Goal: Task Accomplishment & Management: Manage account settings

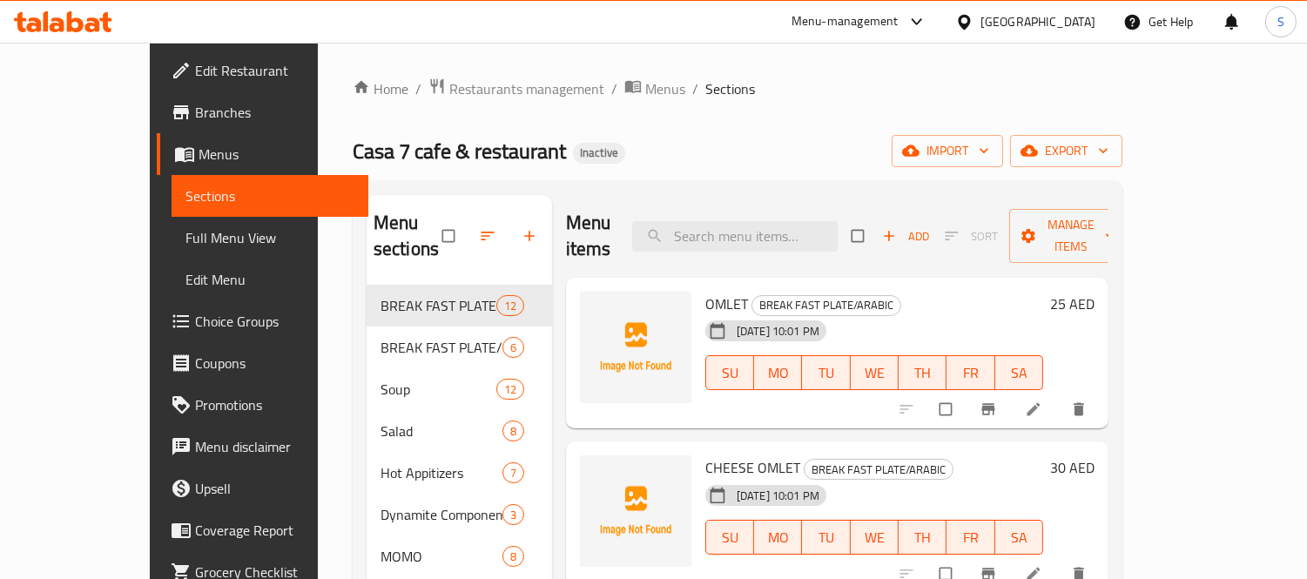
click at [989, 148] on span "import" at bounding box center [947, 151] width 84 height 22
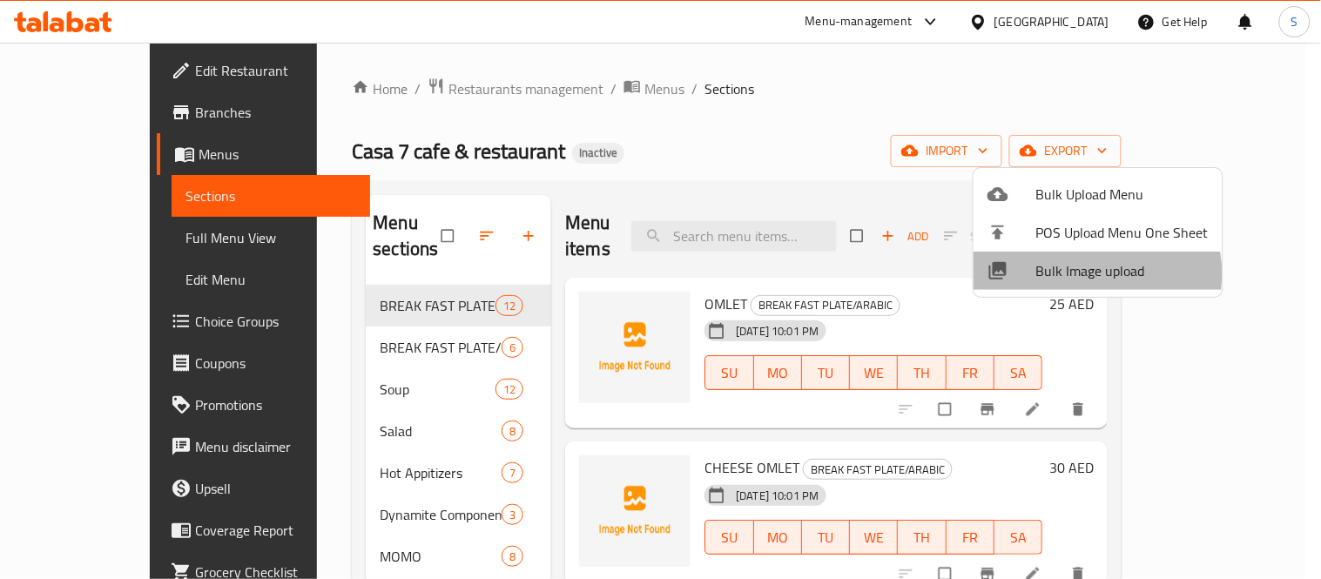
click at [1095, 273] on span "Bulk Image upload" at bounding box center [1122, 270] width 172 height 21
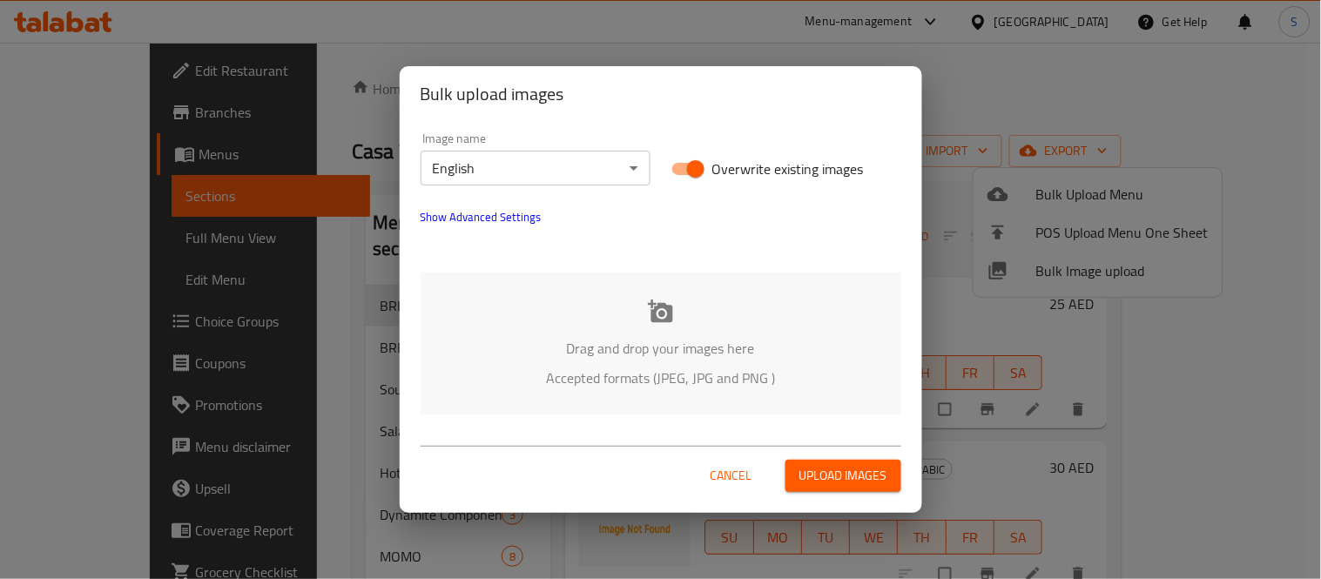
click at [662, 309] on icon at bounding box center [661, 312] width 26 height 26
click at [741, 475] on span "Cancel" at bounding box center [731, 476] width 42 height 22
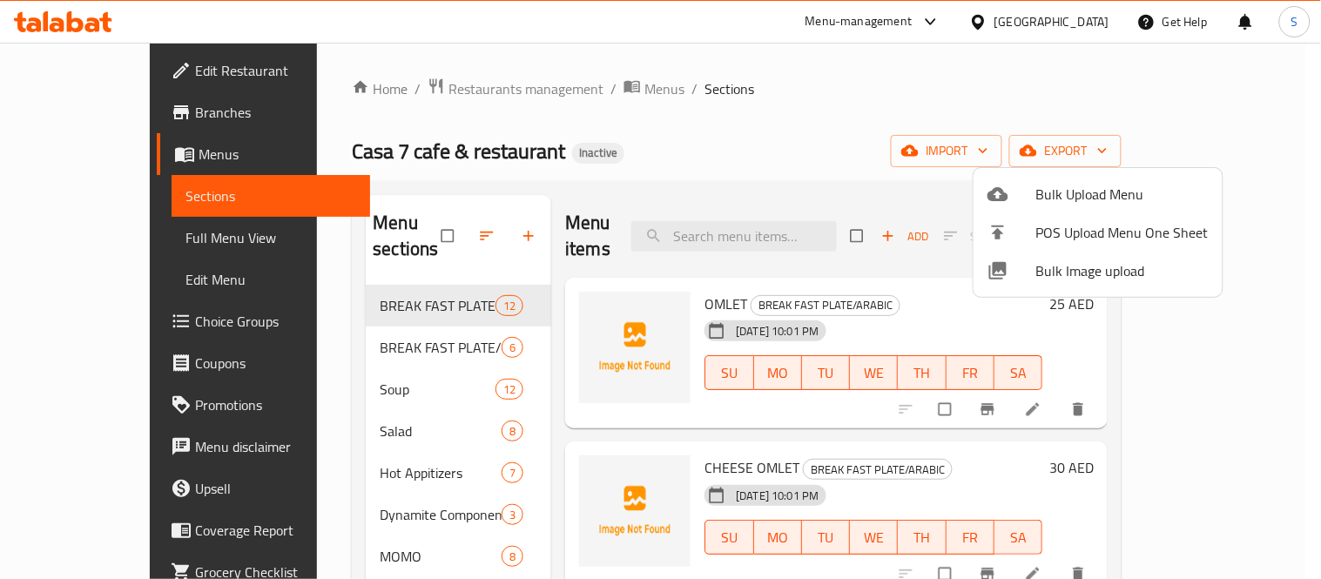
click at [837, 139] on div at bounding box center [660, 289] width 1321 height 579
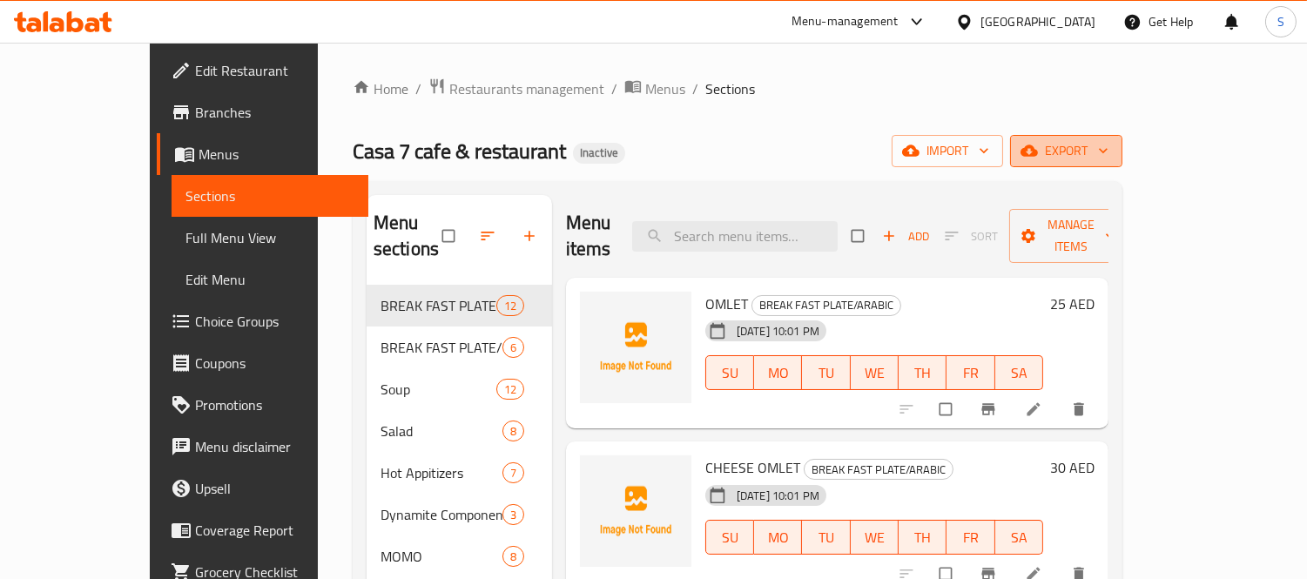
click at [1108, 158] on span "export" at bounding box center [1066, 151] width 84 height 22
click at [1108, 142] on span "export" at bounding box center [1066, 151] width 84 height 22
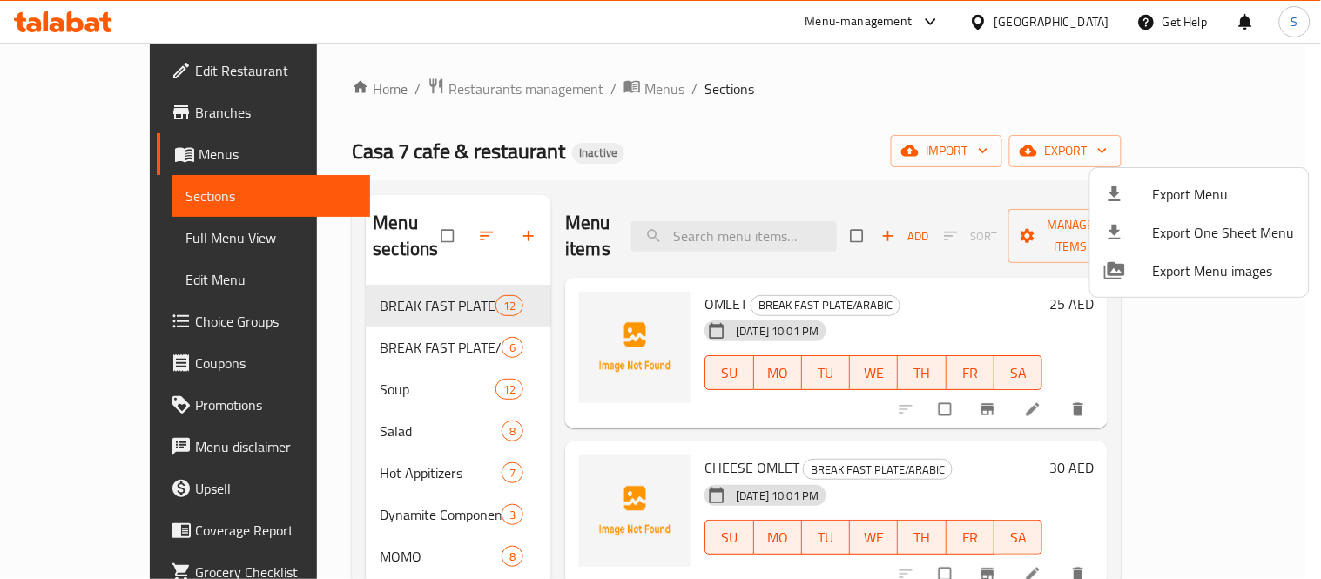
click at [1170, 192] on span "Export Menu" at bounding box center [1224, 194] width 142 height 21
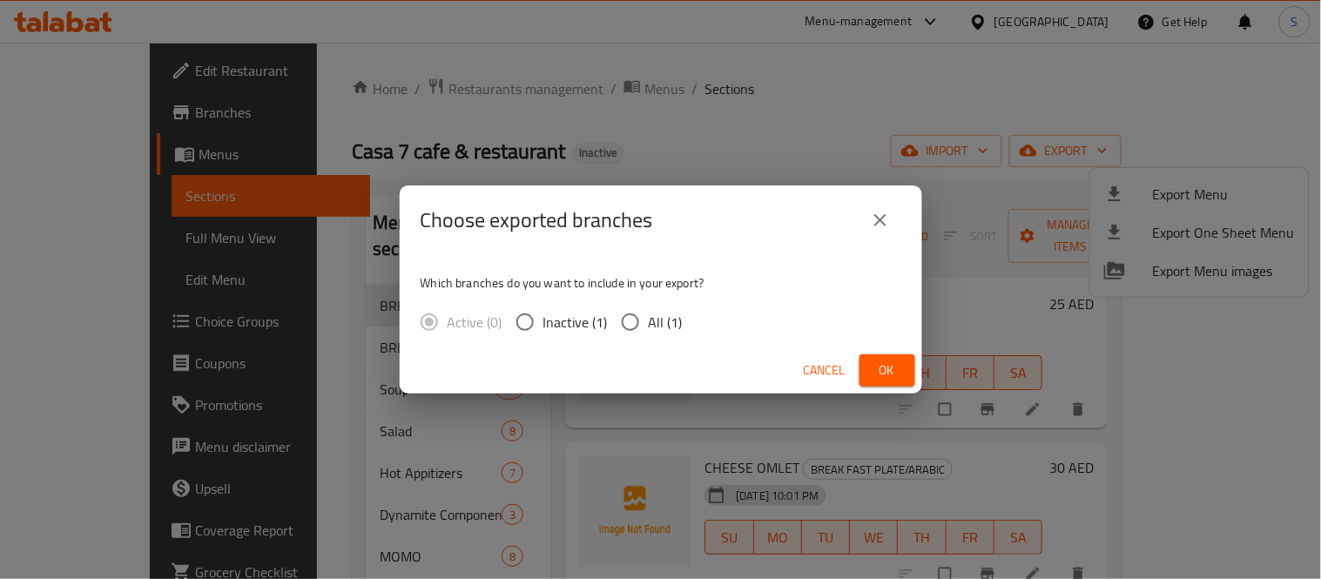
click at [653, 322] on span "All (1)" at bounding box center [666, 322] width 34 height 21
click at [649, 322] on input "All (1)" at bounding box center [630, 322] width 37 height 37
radio input "true"
click at [889, 367] on span "Ok" at bounding box center [887, 371] width 28 height 22
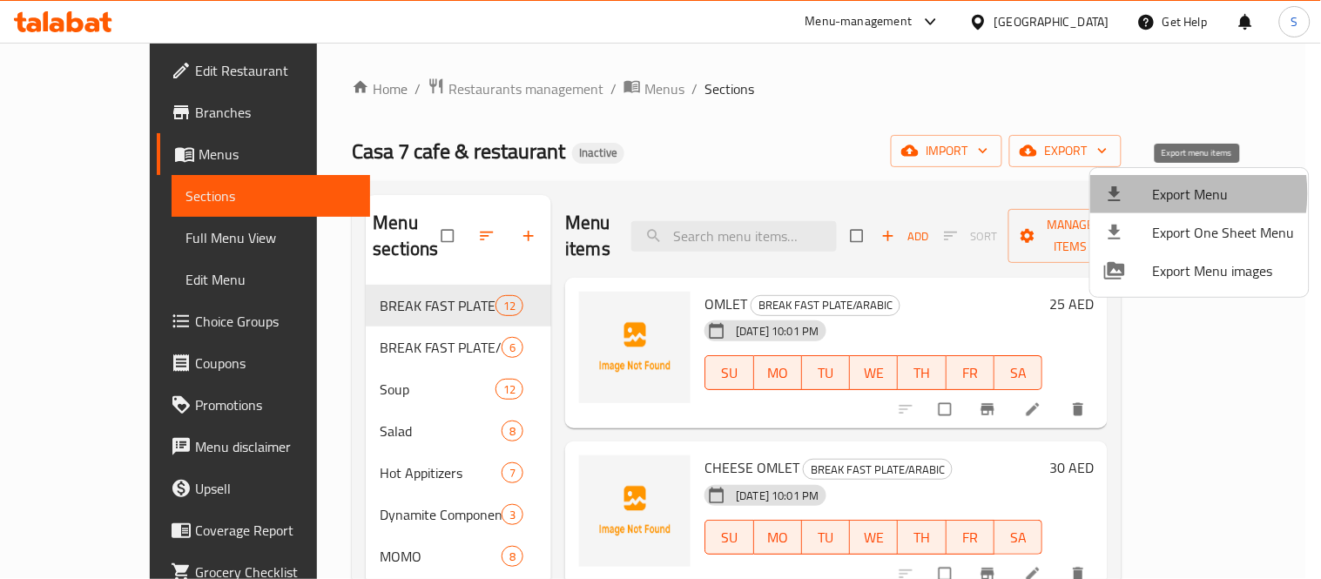
click at [1151, 193] on div at bounding box center [1128, 194] width 49 height 21
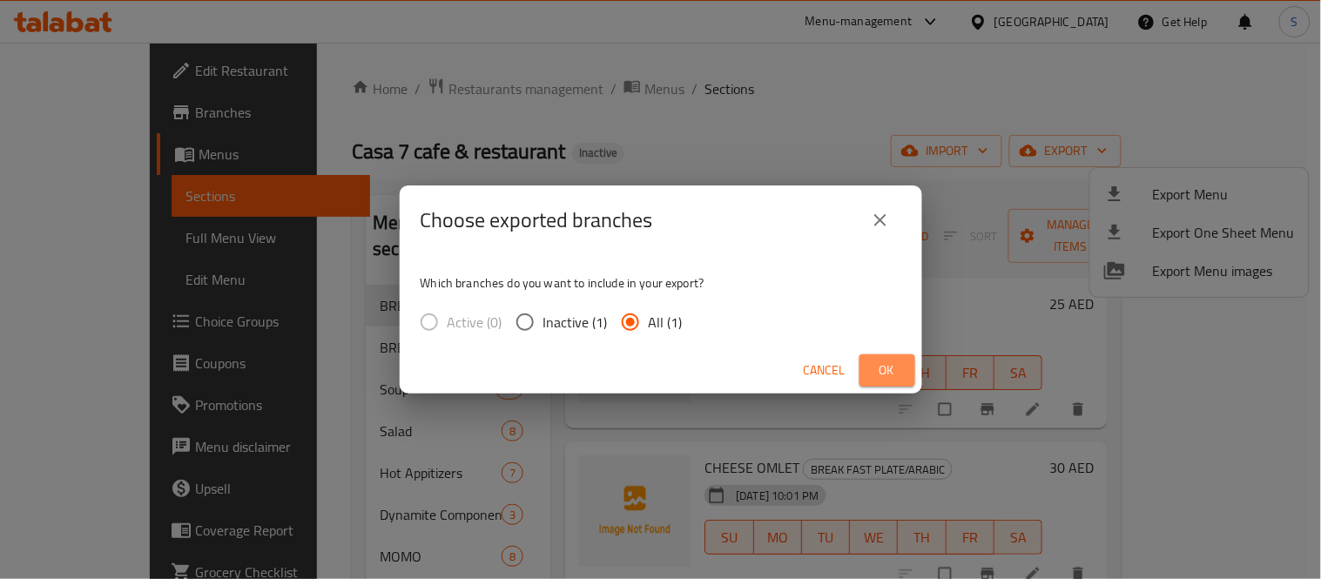
click at [874, 364] on span "Ok" at bounding box center [887, 371] width 28 height 22
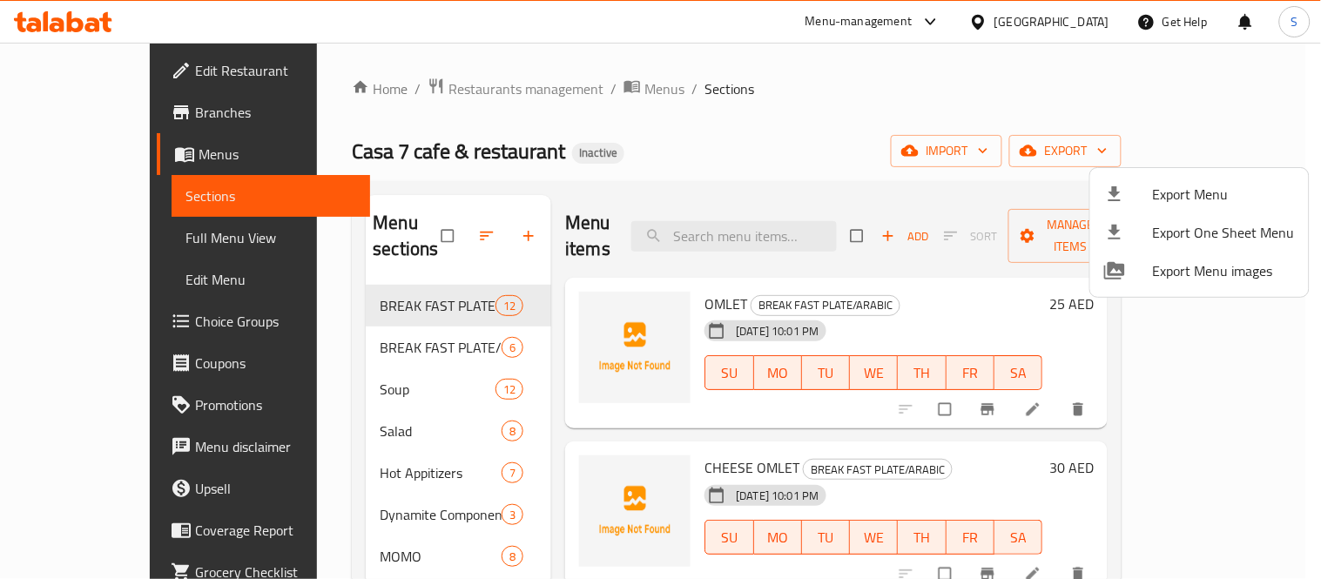
click at [78, 159] on div at bounding box center [660, 289] width 1321 height 579
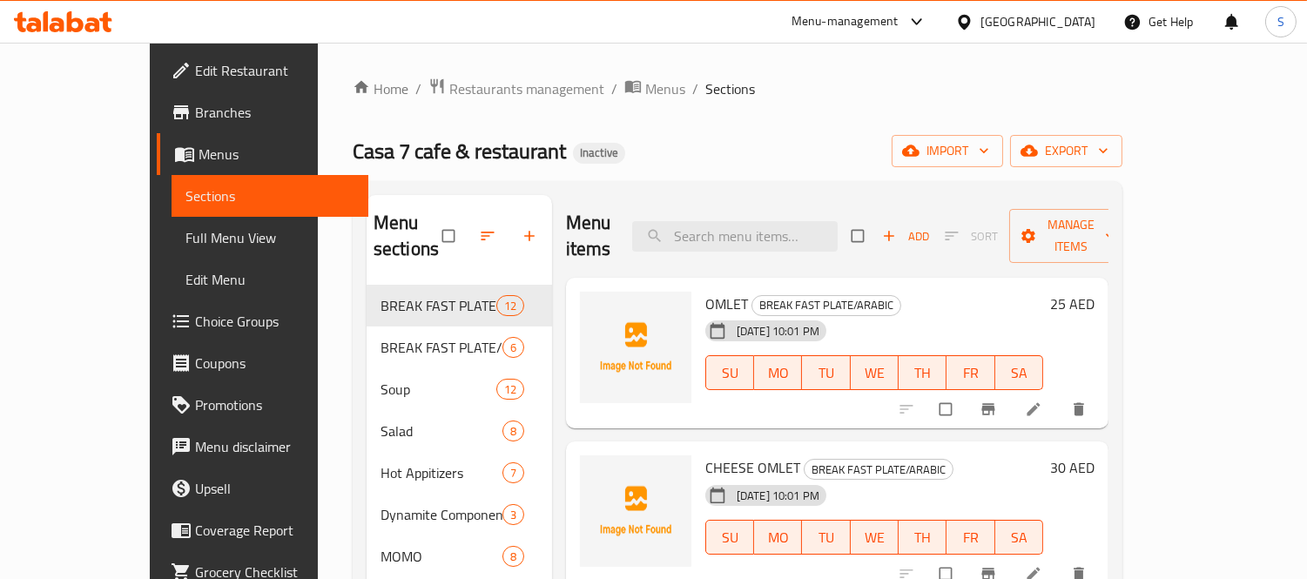
click at [199, 154] on span "Menus" at bounding box center [277, 154] width 156 height 21
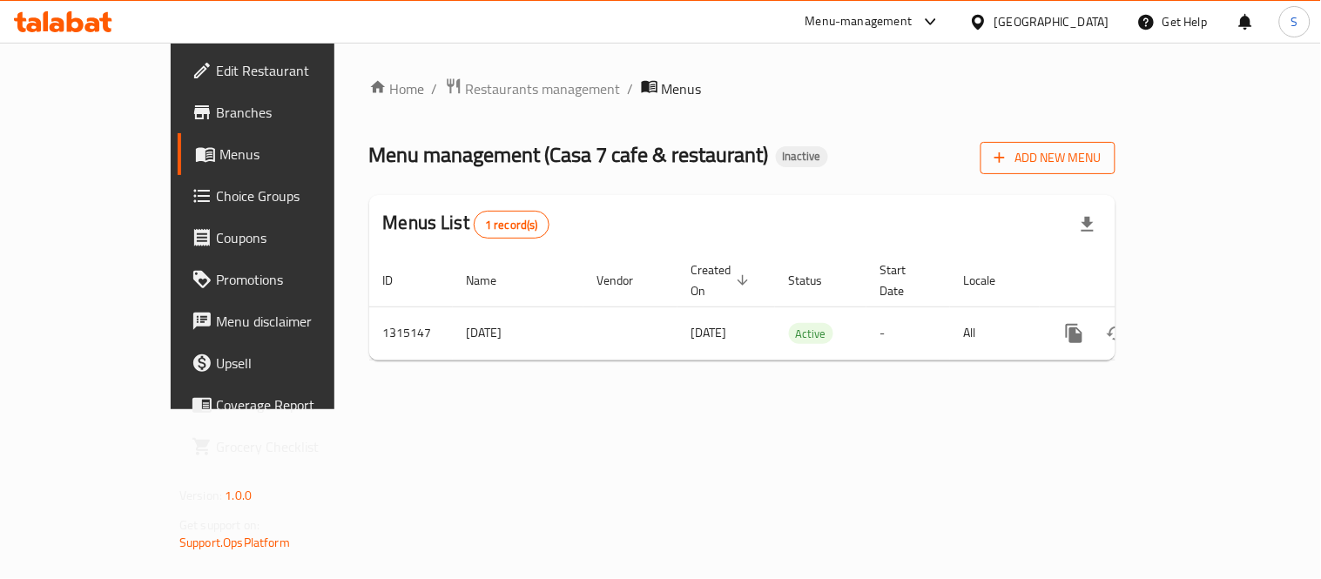
click at [1101, 151] on span "Add New Menu" at bounding box center [1047, 158] width 107 height 22
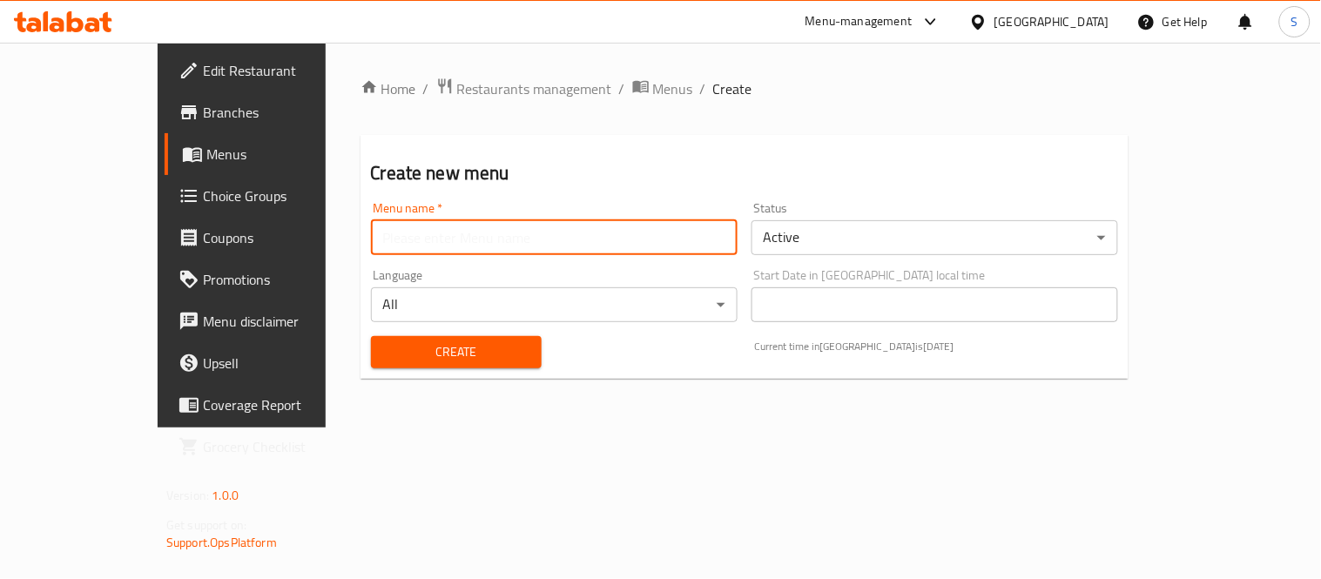
drag, startPoint x: 618, startPoint y: 239, endPoint x: 533, endPoint y: 249, distance: 86.0
click at [618, 239] on input "text" at bounding box center [554, 237] width 367 height 35
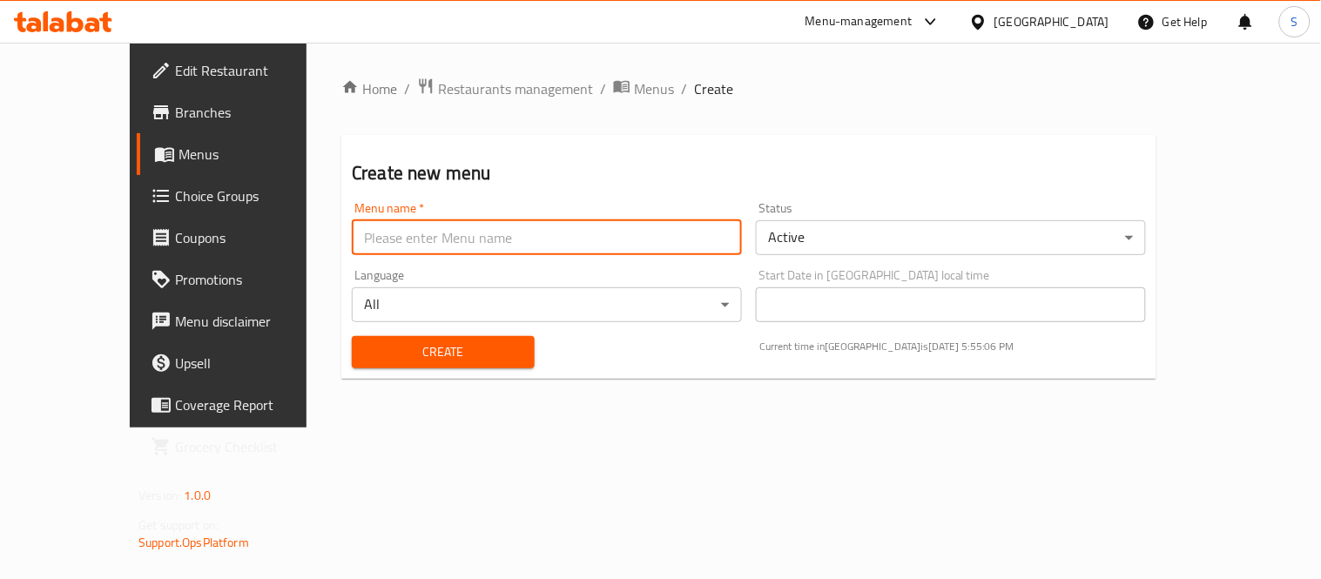
type input "S-New"
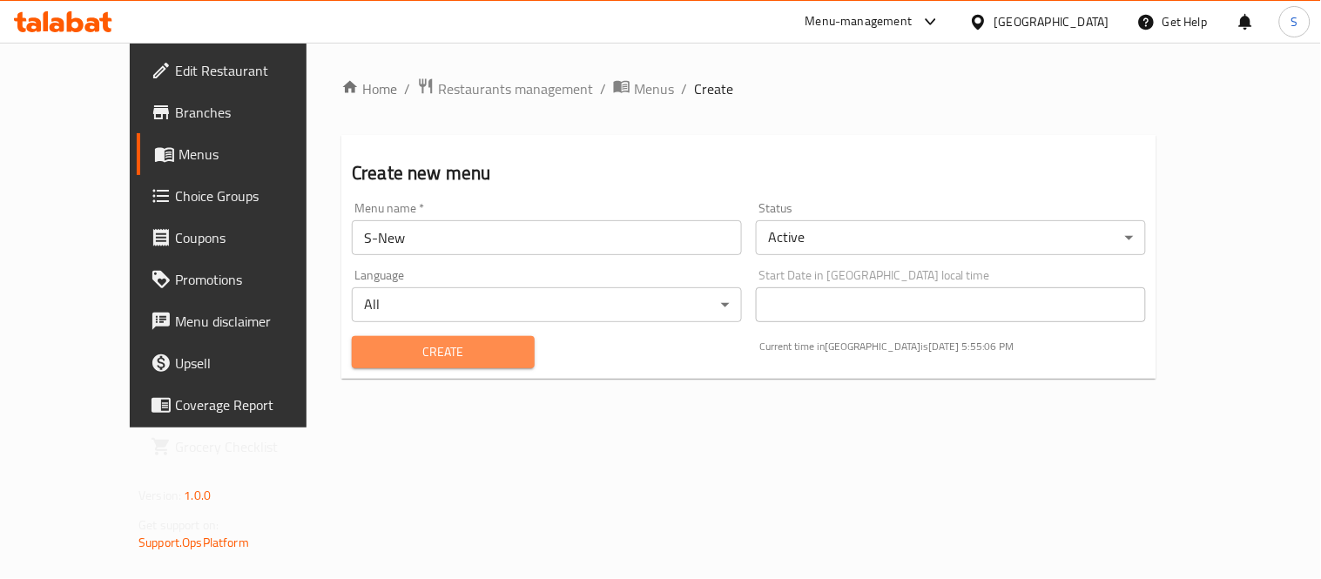
click at [422, 350] on span "Create" at bounding box center [443, 352] width 155 height 22
click at [178, 153] on span "Menus" at bounding box center [257, 154] width 158 height 21
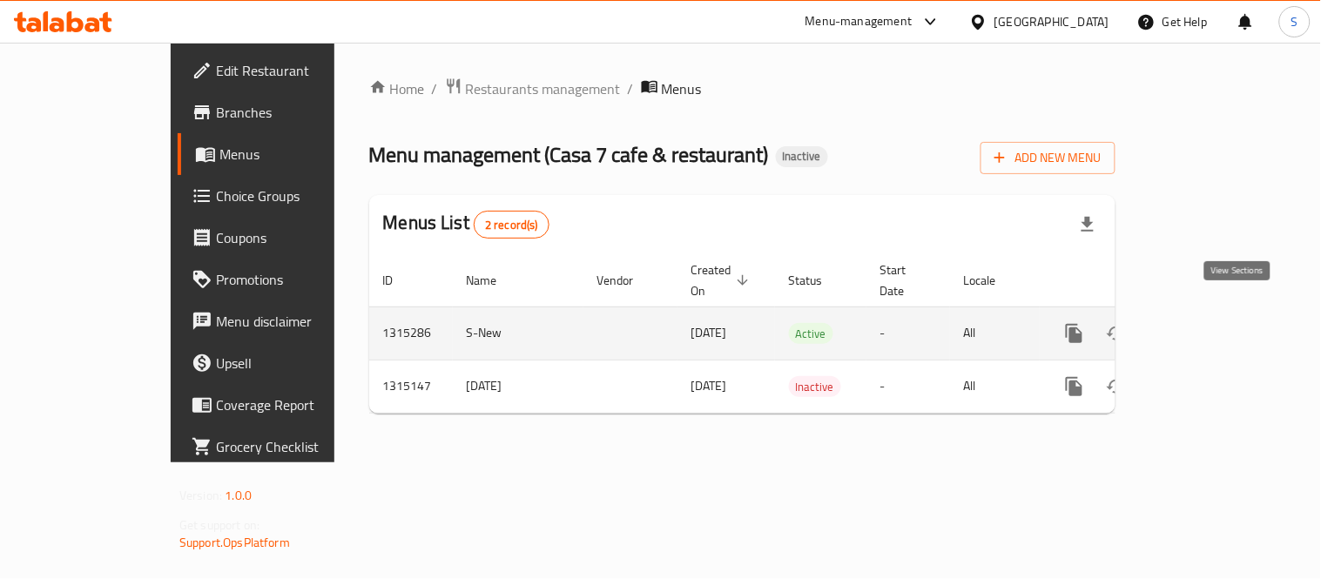
click at [1210, 323] on icon "enhanced table" at bounding box center [1199, 333] width 21 height 21
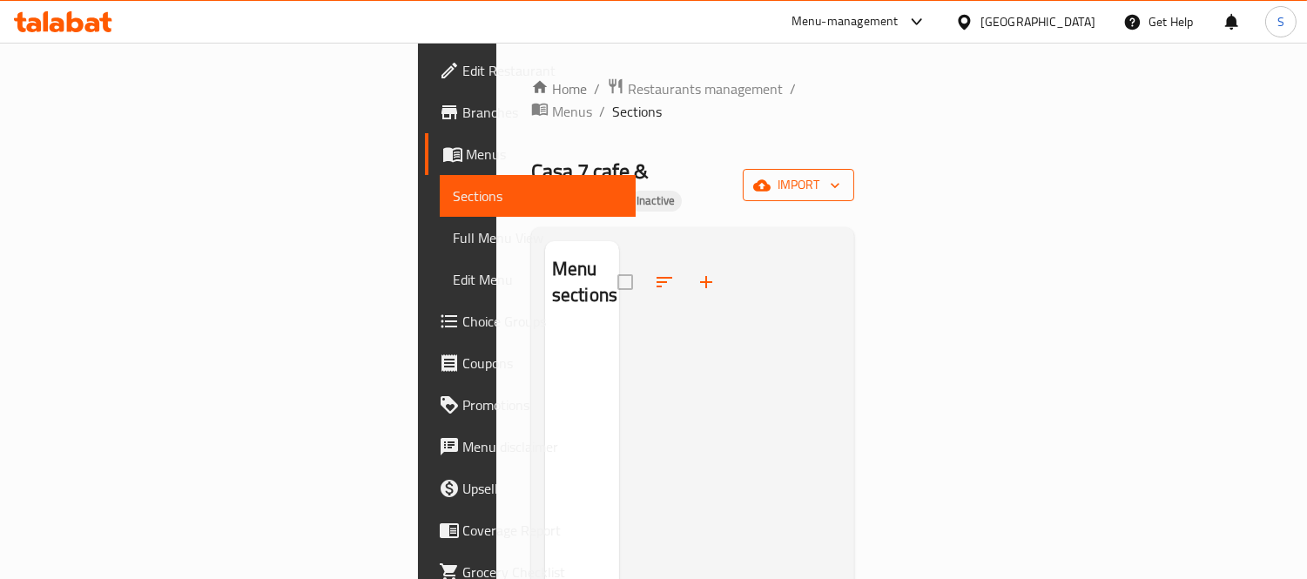
click at [771, 177] on icon "button" at bounding box center [761, 185] width 17 height 17
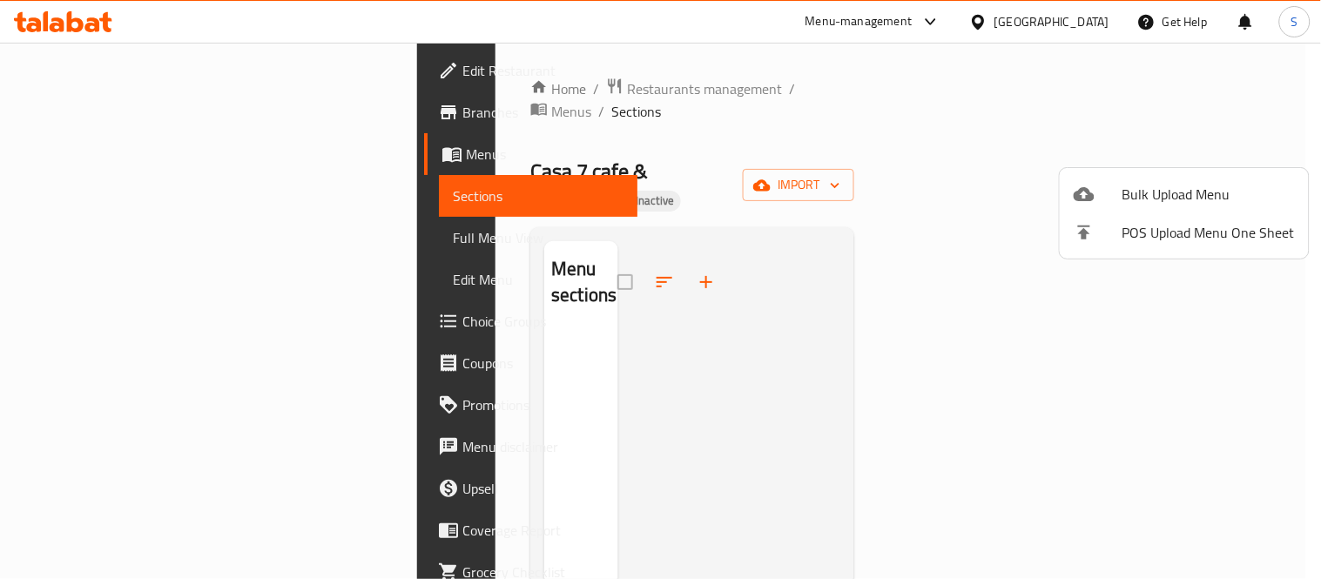
click at [1150, 188] on span "Bulk Upload Menu" at bounding box center [1208, 194] width 172 height 21
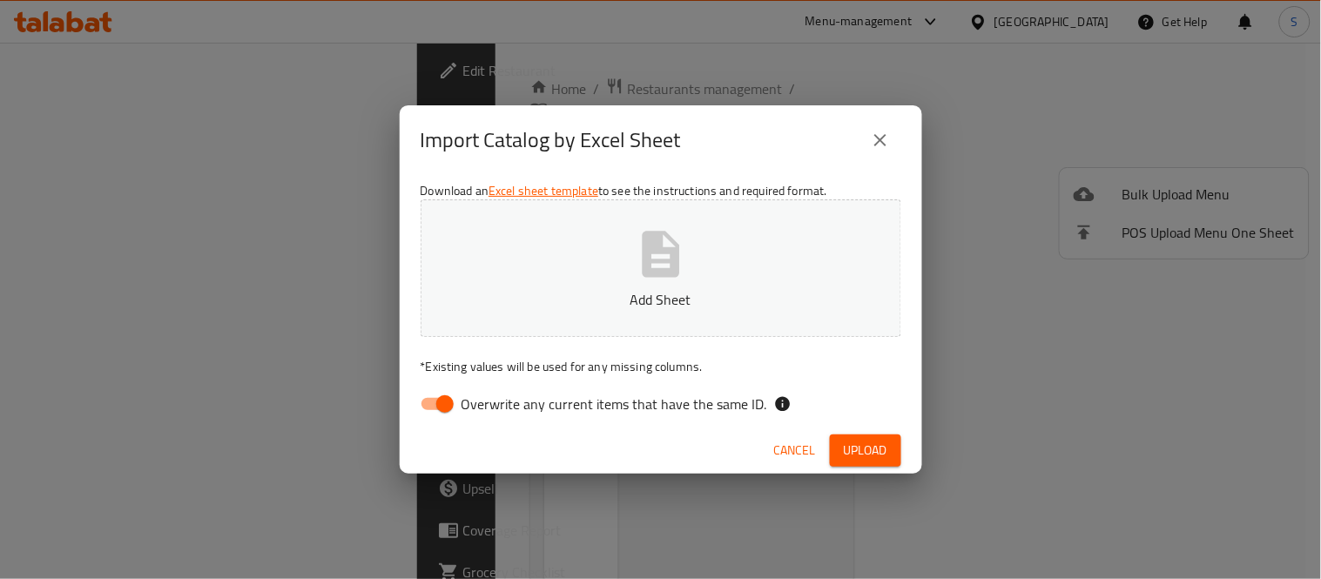
click at [493, 405] on span "Overwrite any current items that have the same ID." at bounding box center [614, 404] width 306 height 21
click at [493, 405] on input "Overwrite any current items that have the same ID." at bounding box center [444, 403] width 99 height 33
checkbox input "false"
click at [854, 437] on button "Upload" at bounding box center [865, 450] width 71 height 32
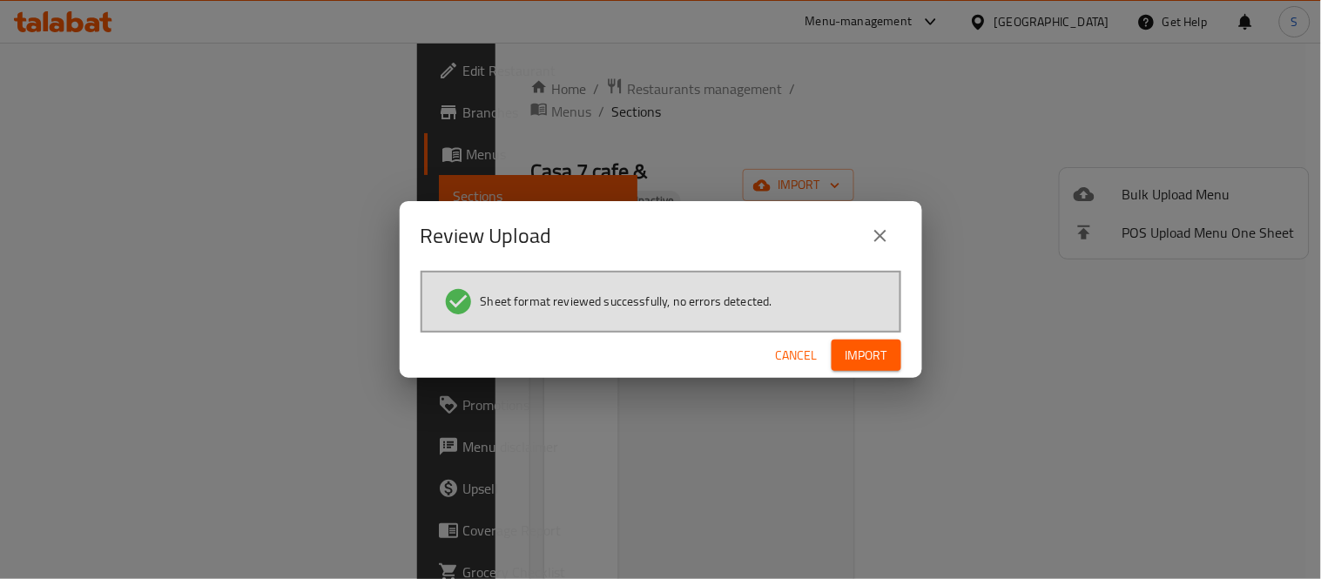
click at [884, 362] on span "Import" at bounding box center [866, 356] width 42 height 22
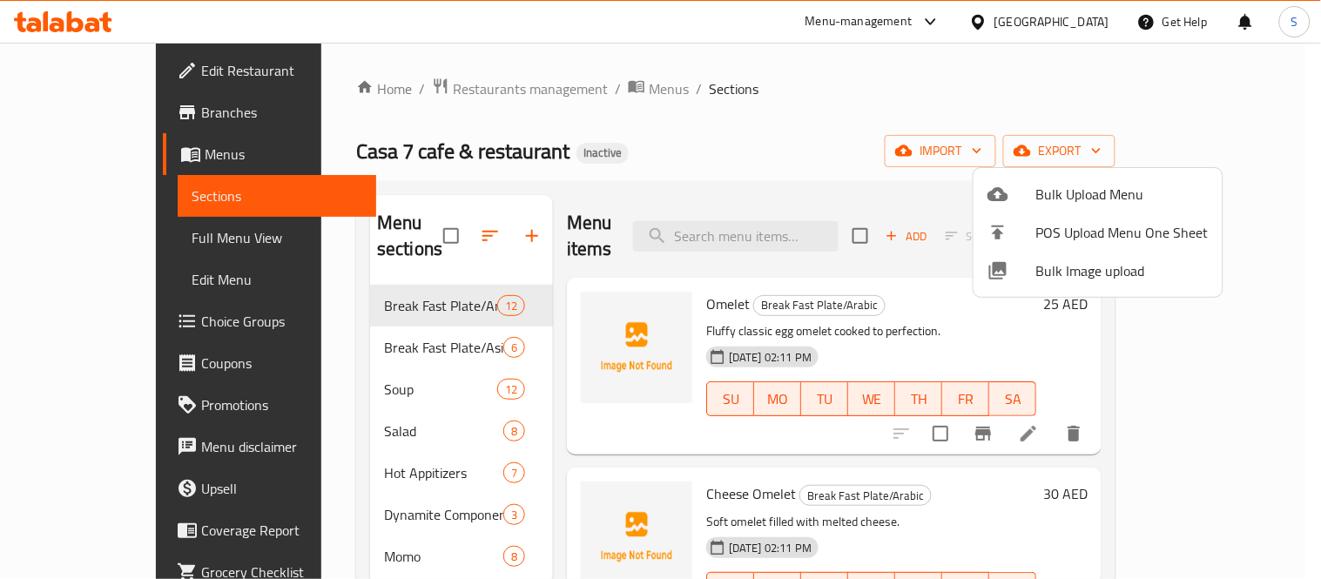
click at [867, 149] on div at bounding box center [660, 289] width 1321 height 579
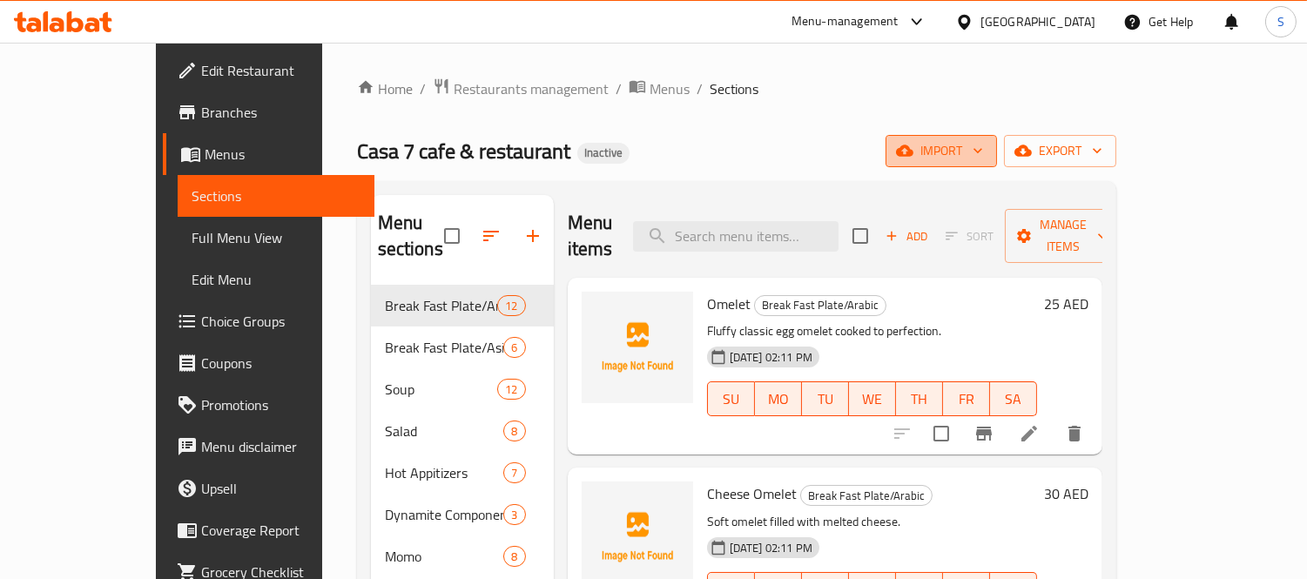
click at [983, 157] on span "import" at bounding box center [941, 151] width 84 height 22
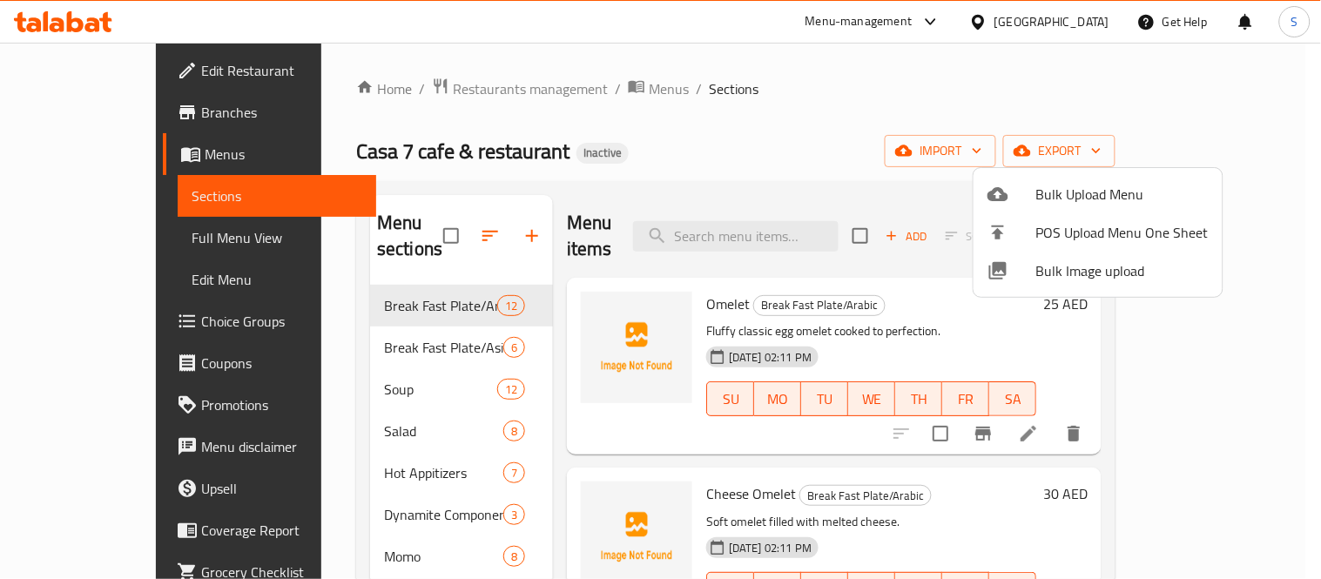
click at [1013, 279] on div at bounding box center [1011, 270] width 49 height 21
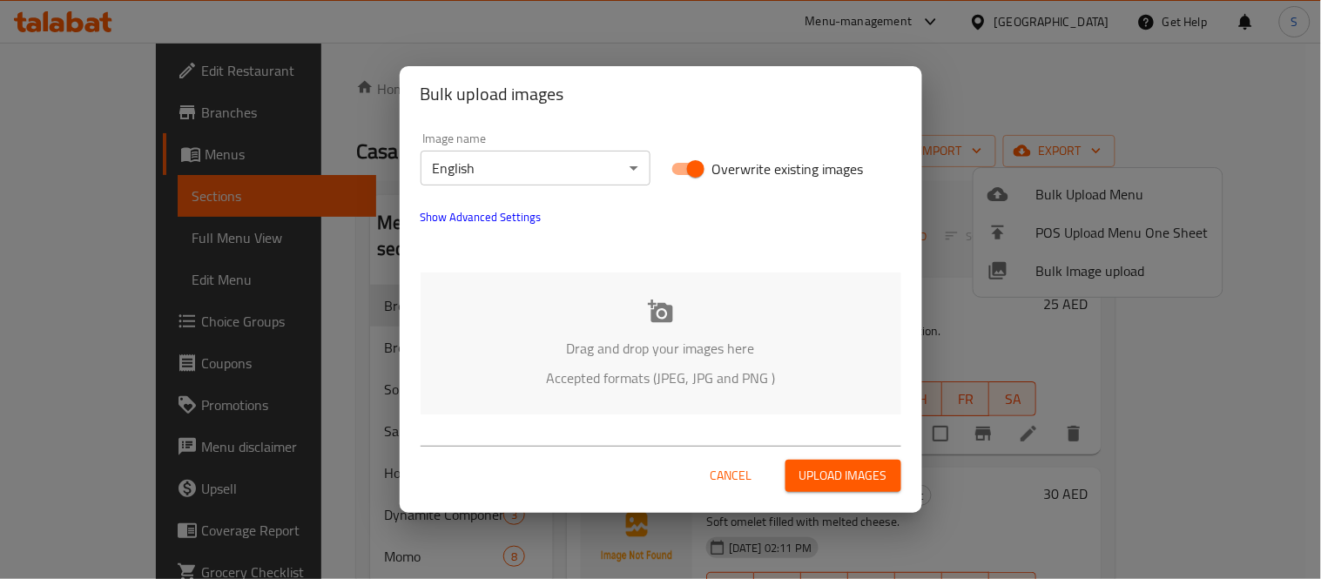
click at [602, 314] on div "Drag and drop your images here Accepted formats (JPEG, JPG and PNG )" at bounding box center [661, 344] width 481 height 142
click at [662, 318] on icon at bounding box center [661, 312] width 26 height 26
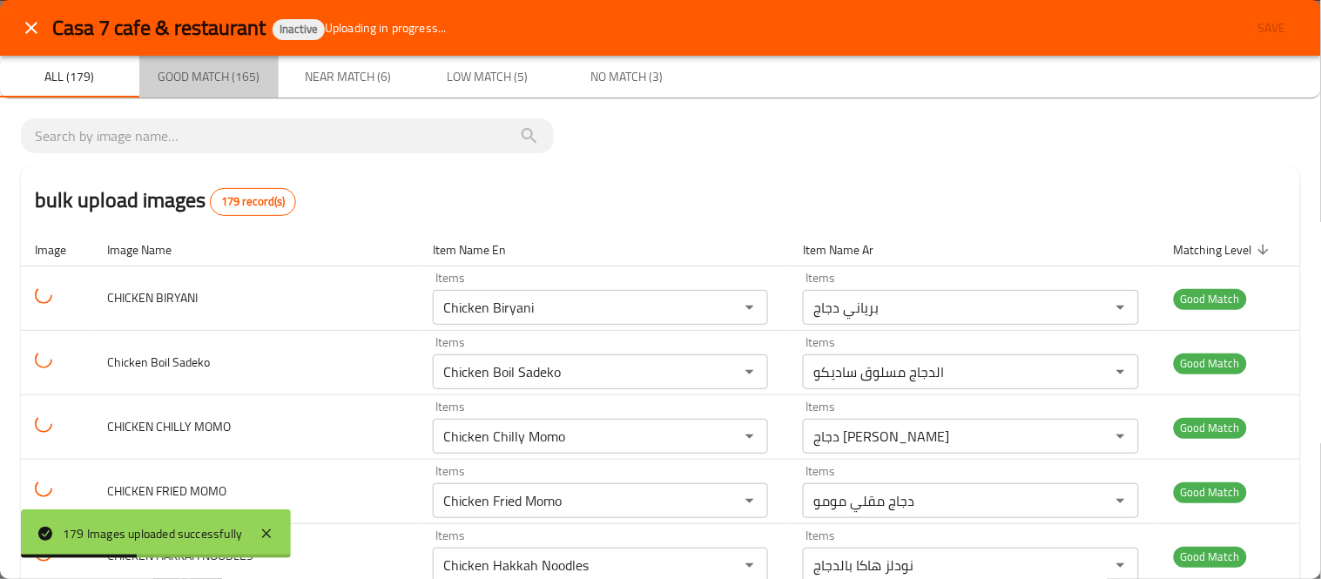
click at [219, 81] on span "Good Match (165)" at bounding box center [209, 77] width 118 height 22
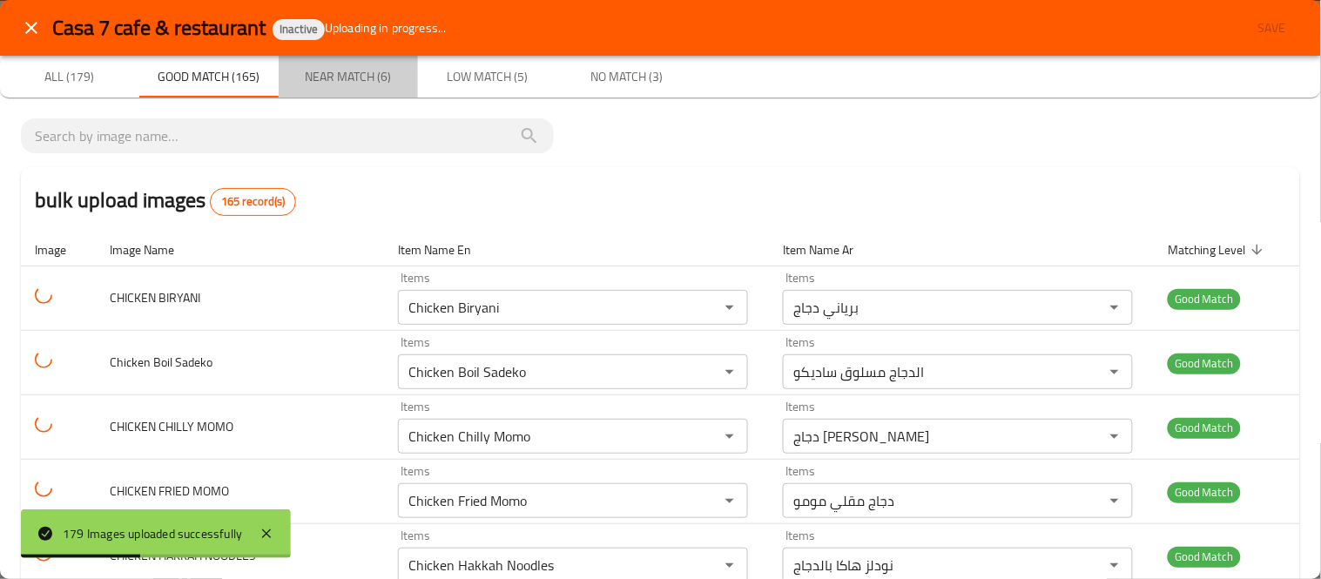
click at [331, 84] on span "Near Match (6)" at bounding box center [348, 77] width 118 height 22
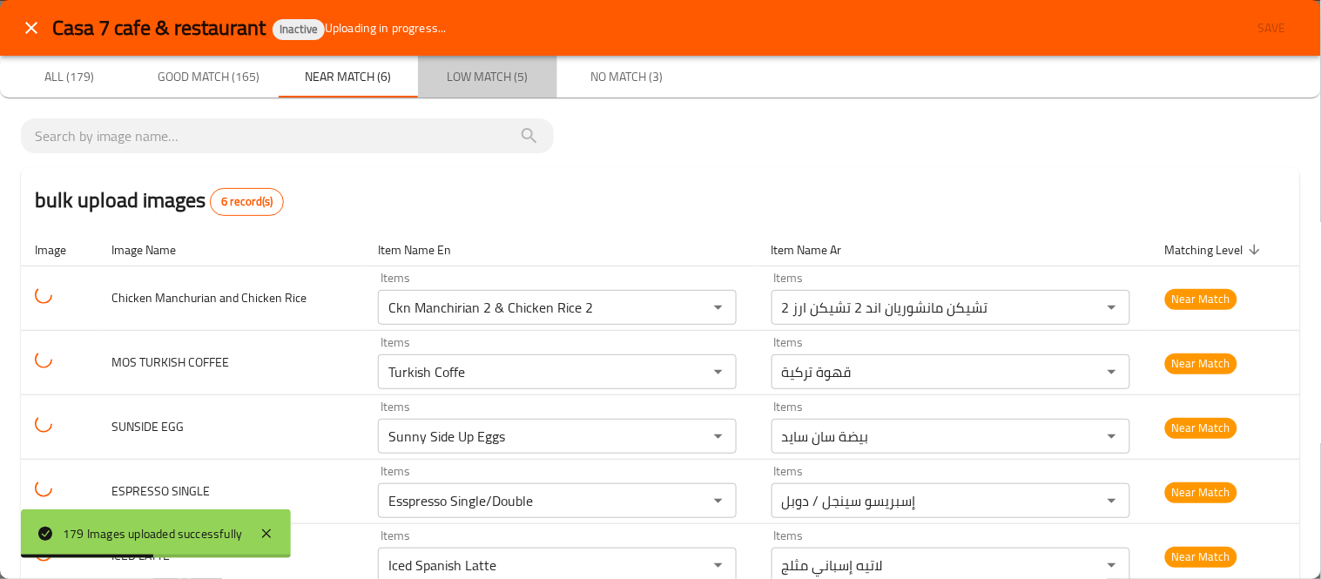
click at [467, 84] on span "Low Match (5)" at bounding box center [487, 77] width 118 height 22
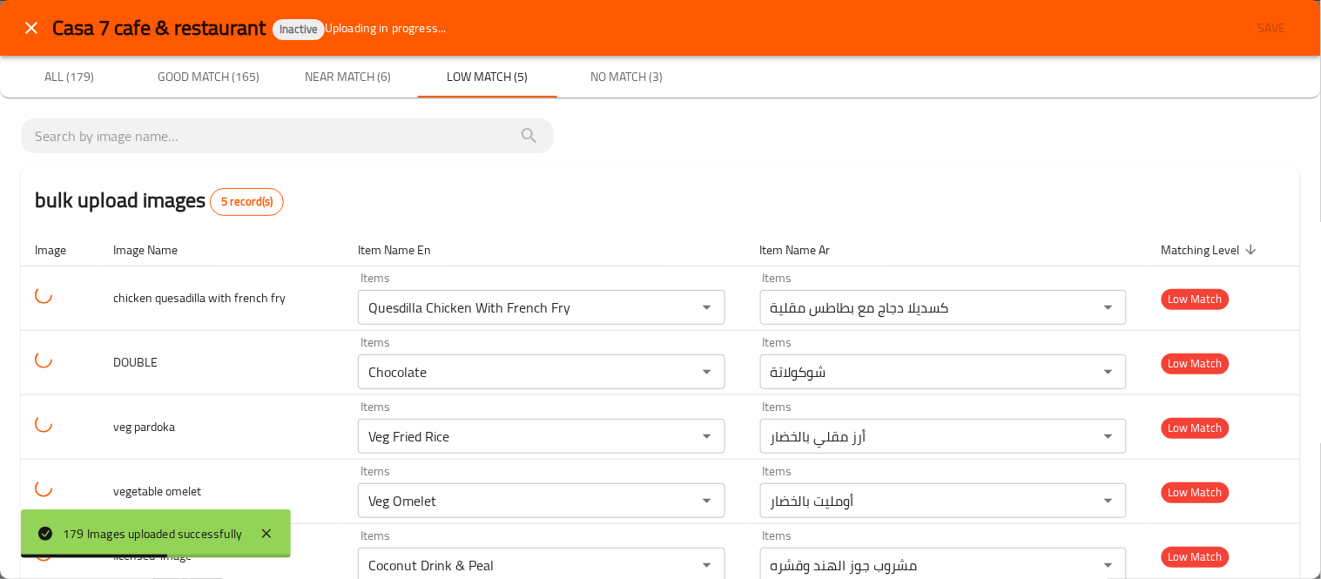
click at [640, 78] on span "No Match (3)" at bounding box center [627, 77] width 118 height 22
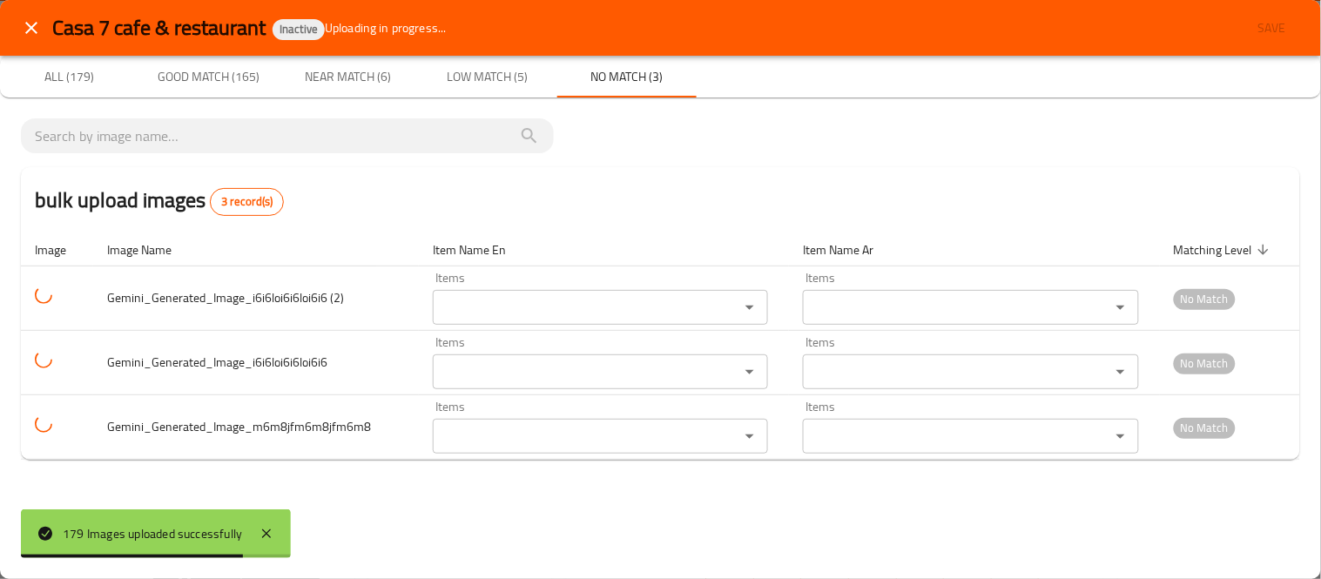
click at [465, 84] on span "Low Match (5)" at bounding box center [487, 77] width 118 height 22
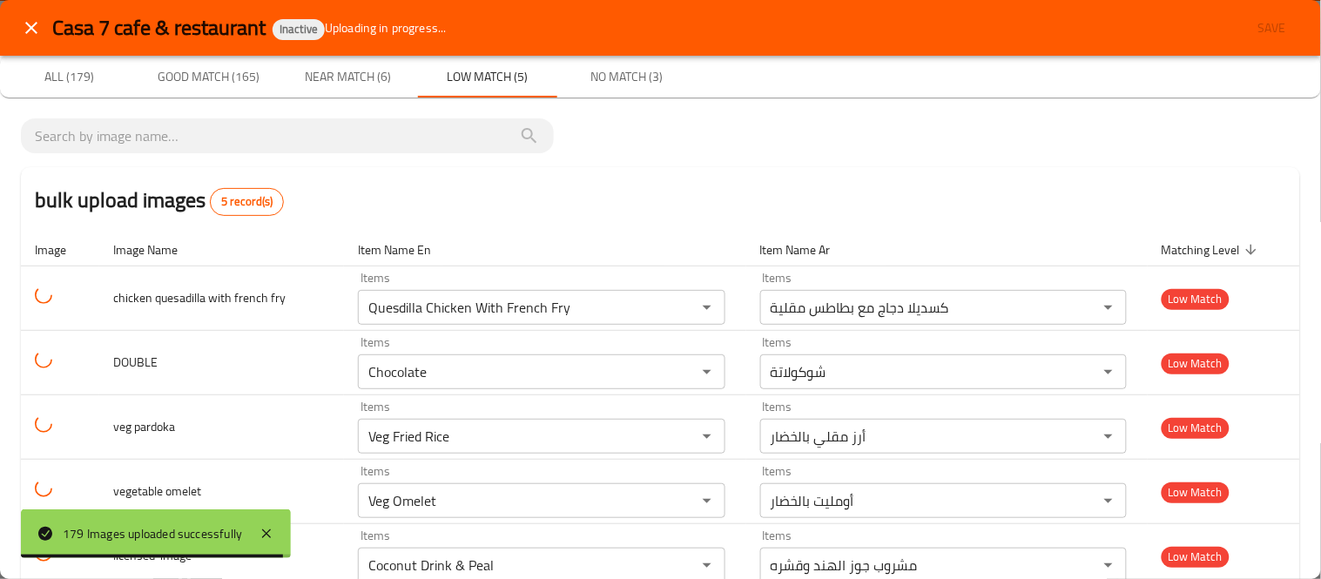
click at [328, 76] on span "Near Match (6)" at bounding box center [348, 77] width 118 height 22
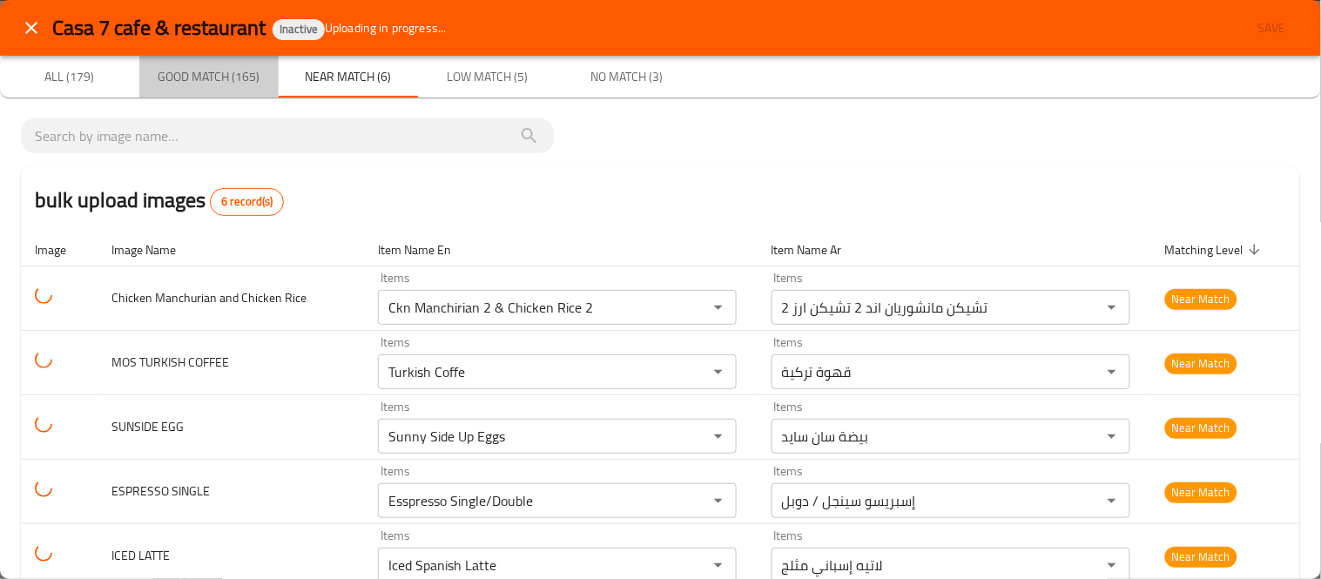
click at [178, 78] on span "Good Match (165)" at bounding box center [209, 77] width 118 height 22
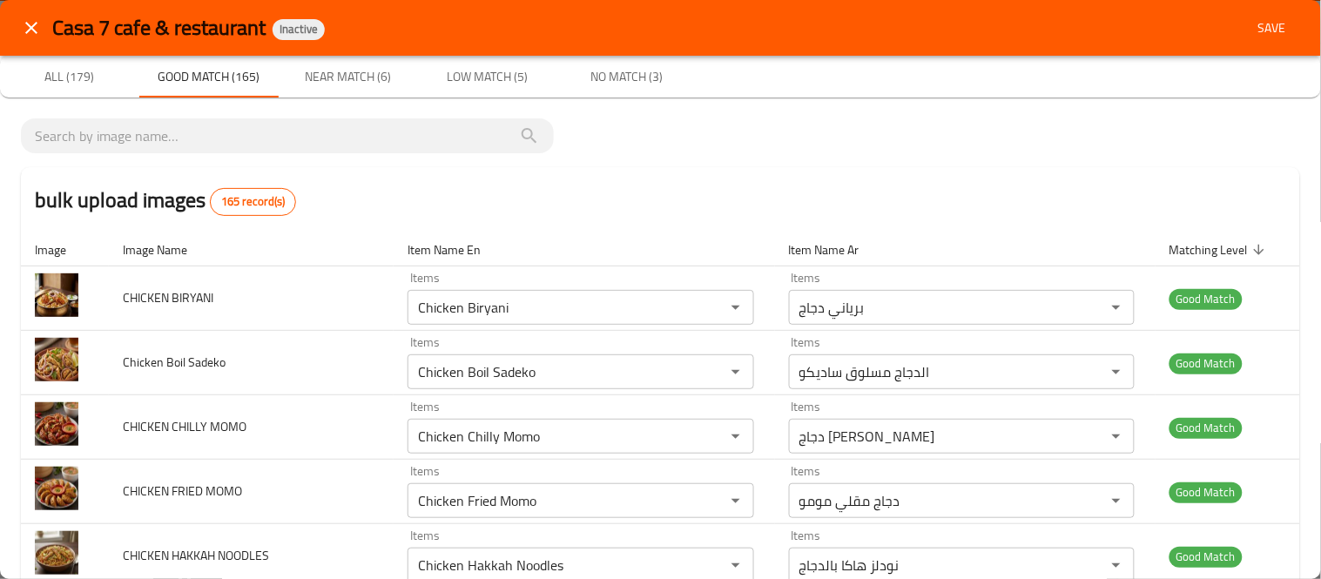
click at [345, 85] on span "Near Match (6)" at bounding box center [348, 77] width 118 height 22
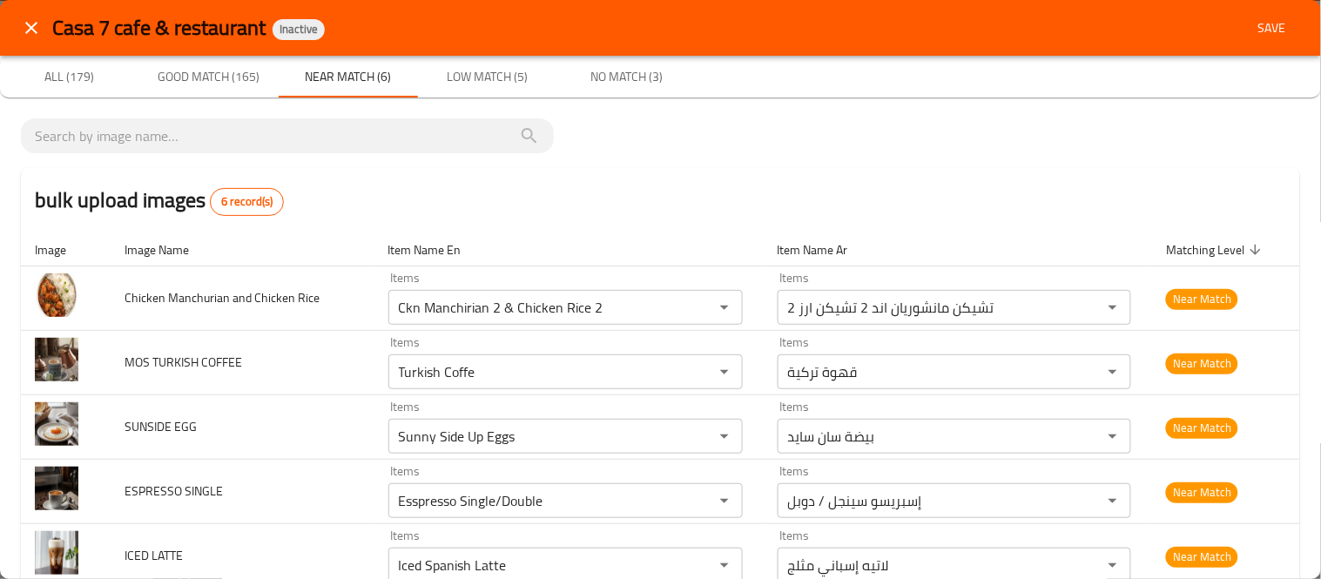
click at [453, 71] on span "Low Match (5)" at bounding box center [487, 77] width 118 height 22
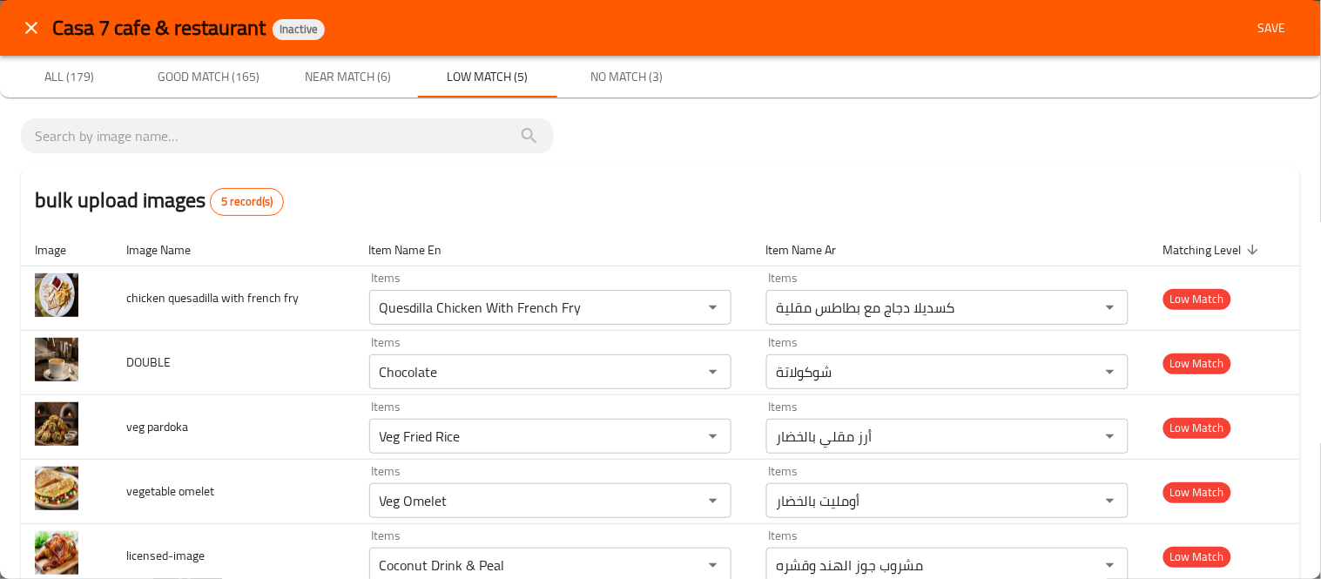
click at [1262, 24] on span "Save" at bounding box center [1272, 28] width 42 height 22
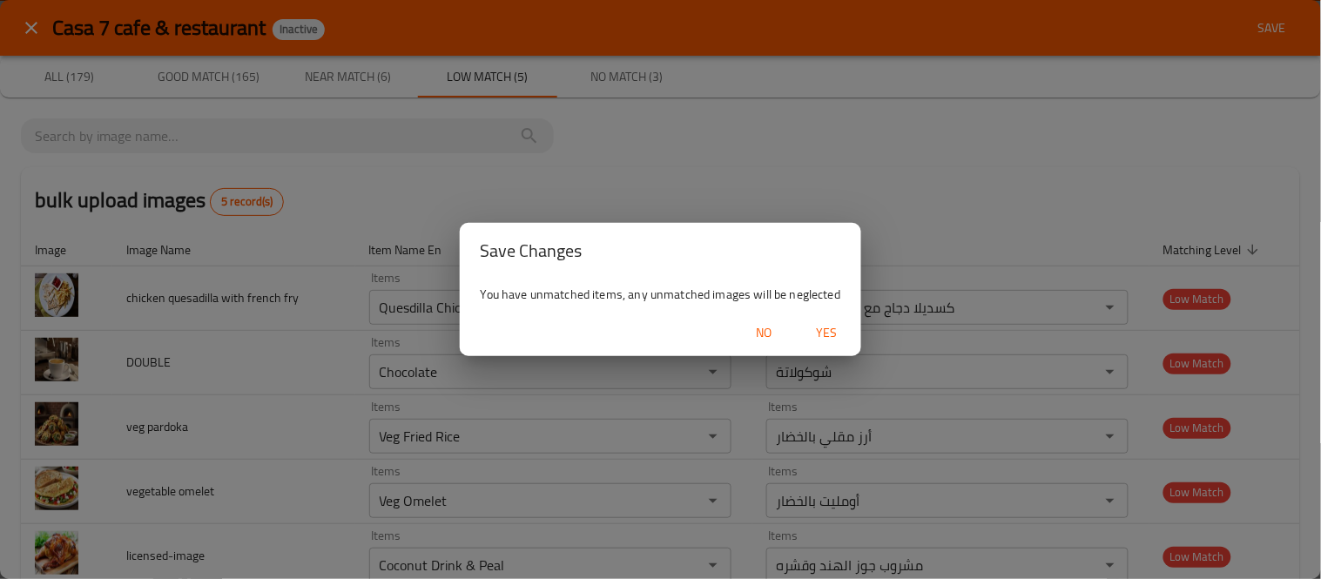
click at [831, 332] on span "Yes" at bounding box center [826, 333] width 42 height 22
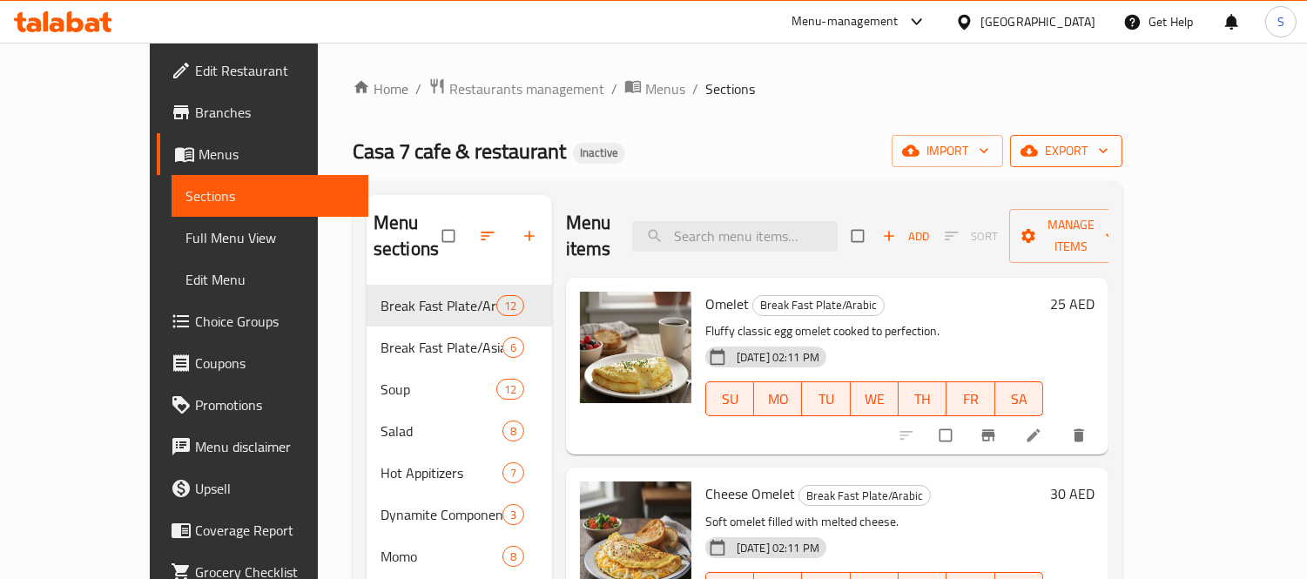
click at [1108, 155] on span "export" at bounding box center [1066, 151] width 84 height 22
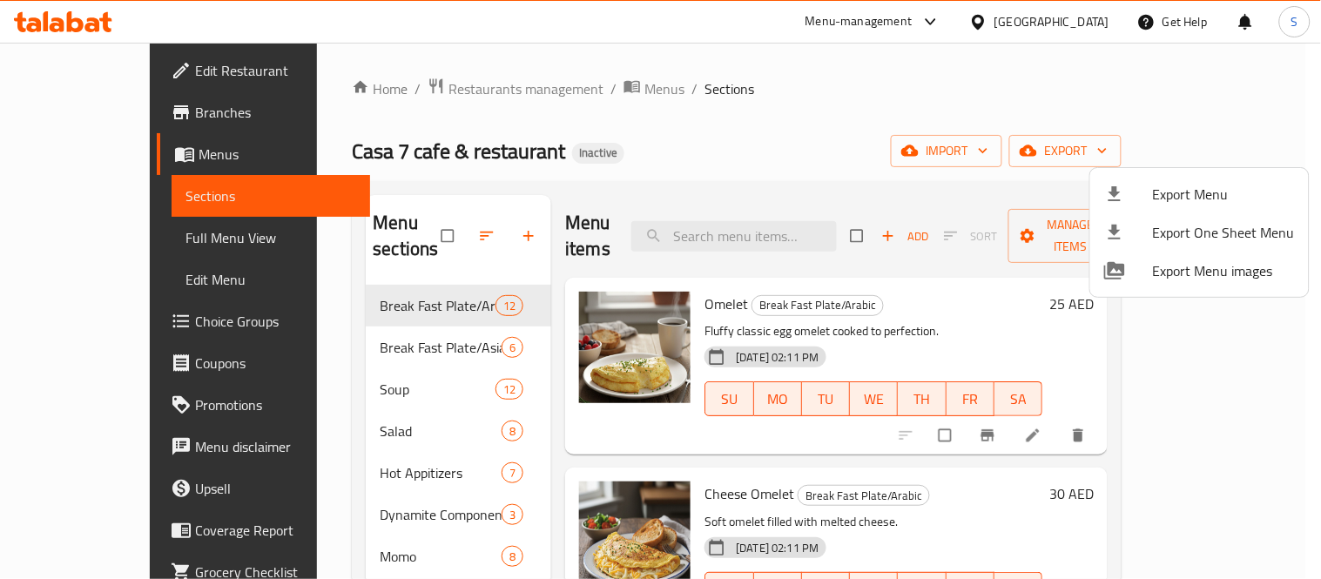
click at [1145, 190] on div at bounding box center [1128, 194] width 49 height 21
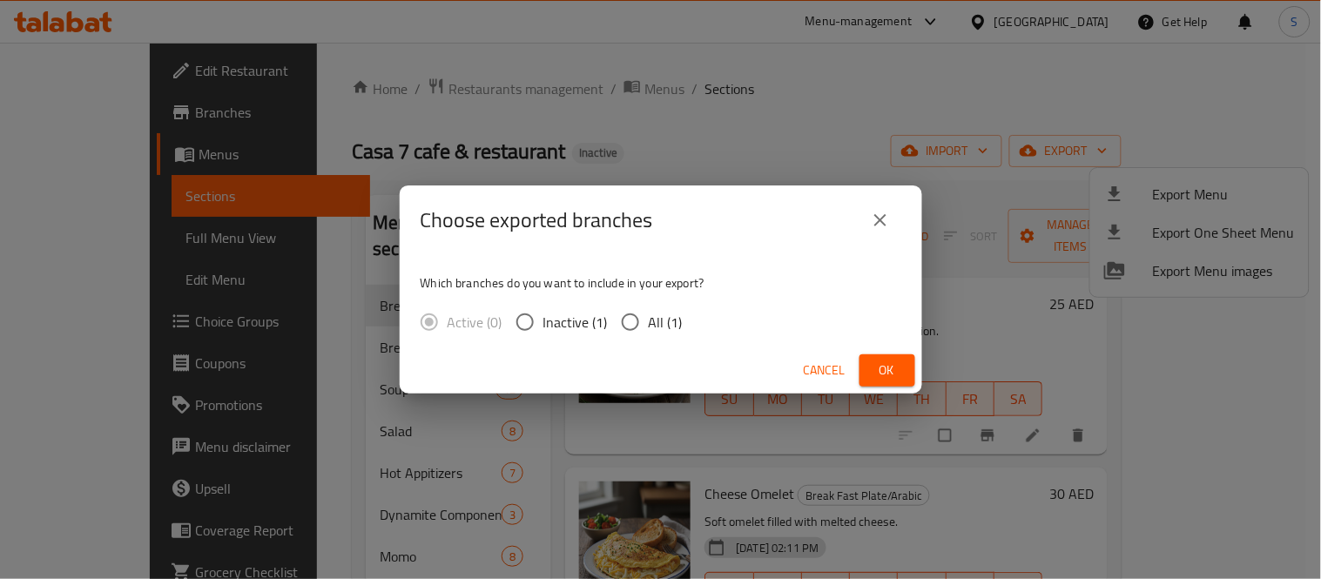
click at [622, 318] on input "All (1)" at bounding box center [630, 322] width 37 height 37
radio input "true"
click at [876, 371] on span "Ok" at bounding box center [887, 371] width 28 height 22
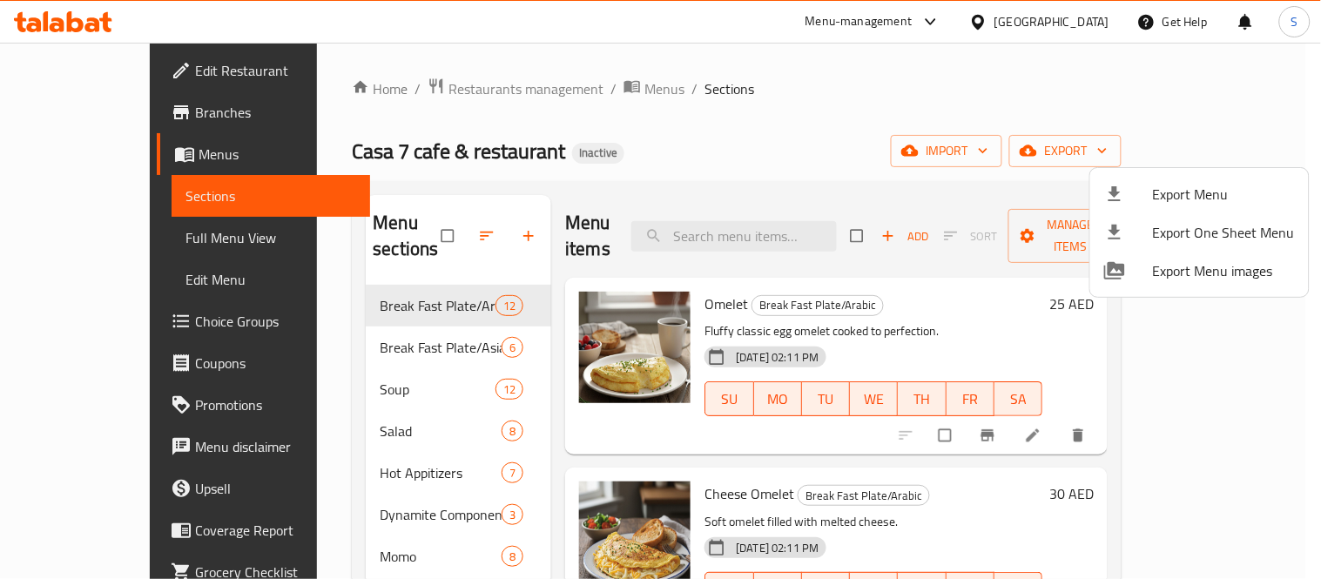
click at [867, 127] on div at bounding box center [660, 289] width 1321 height 579
